Goal: Transaction & Acquisition: Subscribe to service/newsletter

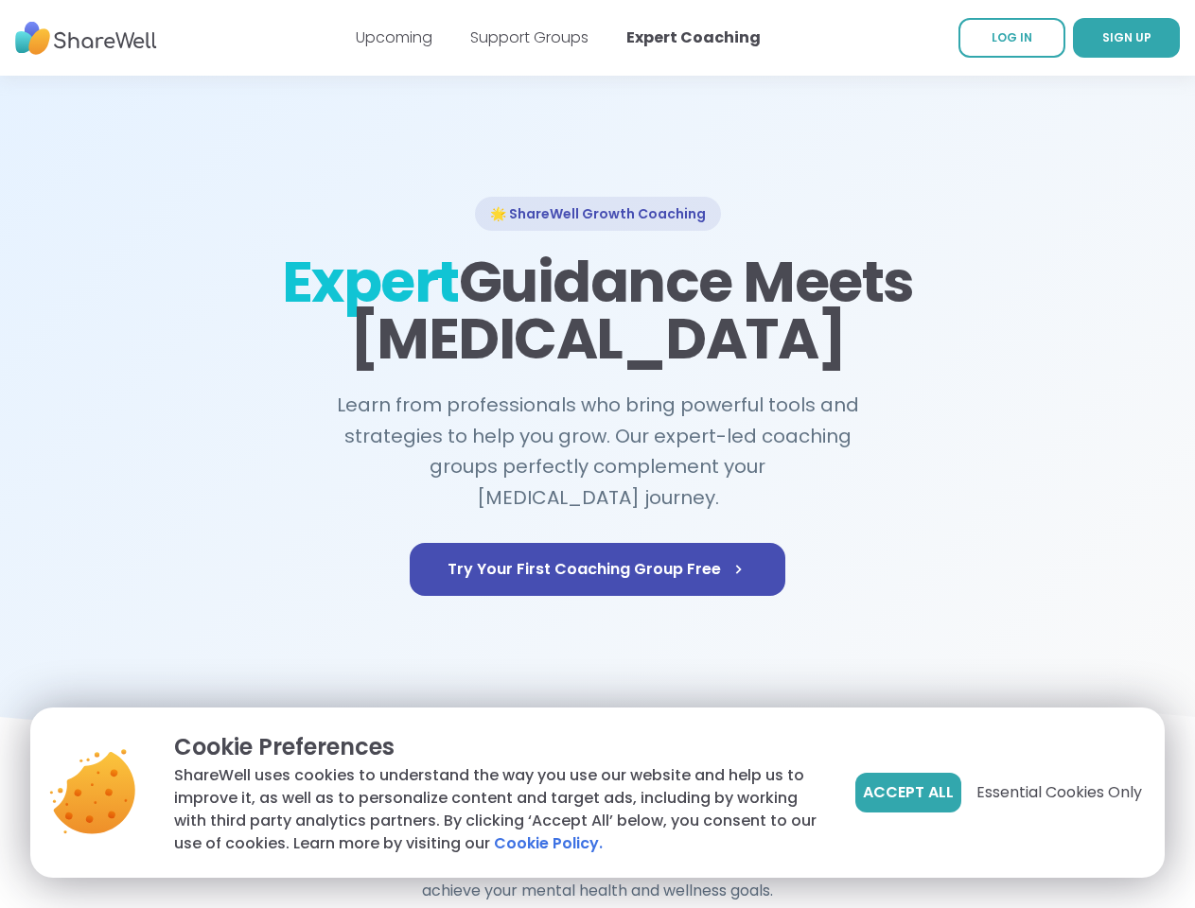
click at [906, 793] on span "Accept All" at bounding box center [908, 792] width 91 height 23
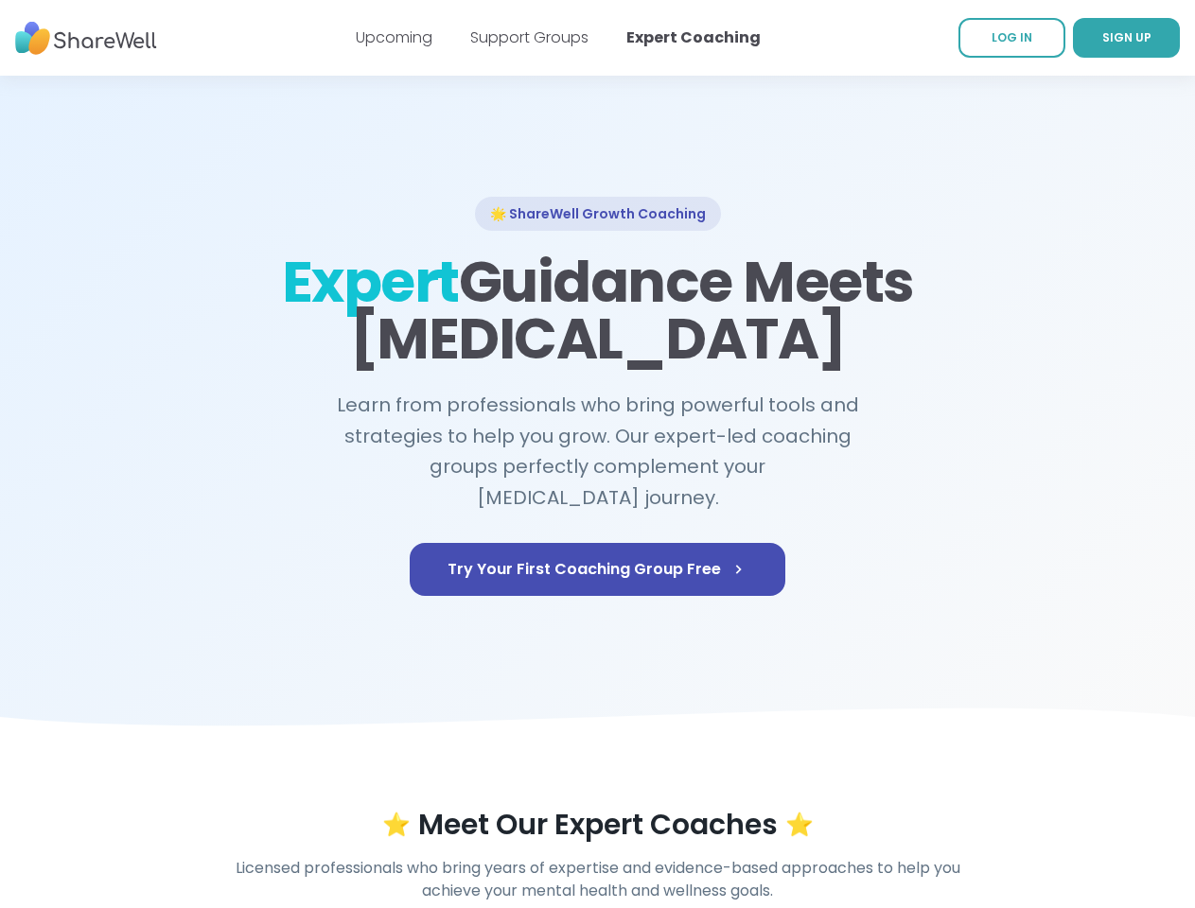
click at [1058, 808] on div "⭐ Meet Our Expert Coaches ⭐" at bounding box center [598, 825] width 1086 height 34
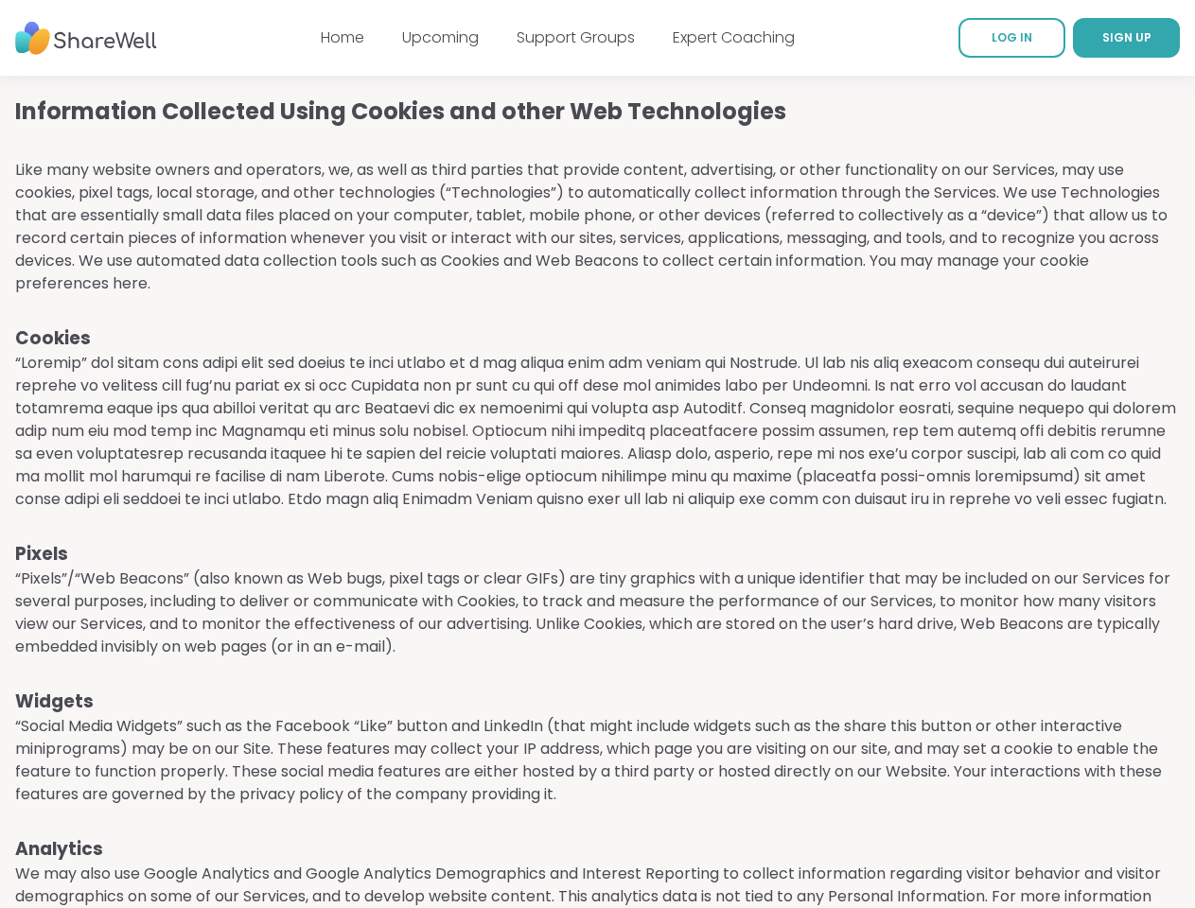
click at [597, 454] on p at bounding box center [597, 431] width 1164 height 159
click at [1102, 38] on span "SIGN UP" at bounding box center [1126, 37] width 49 height 16
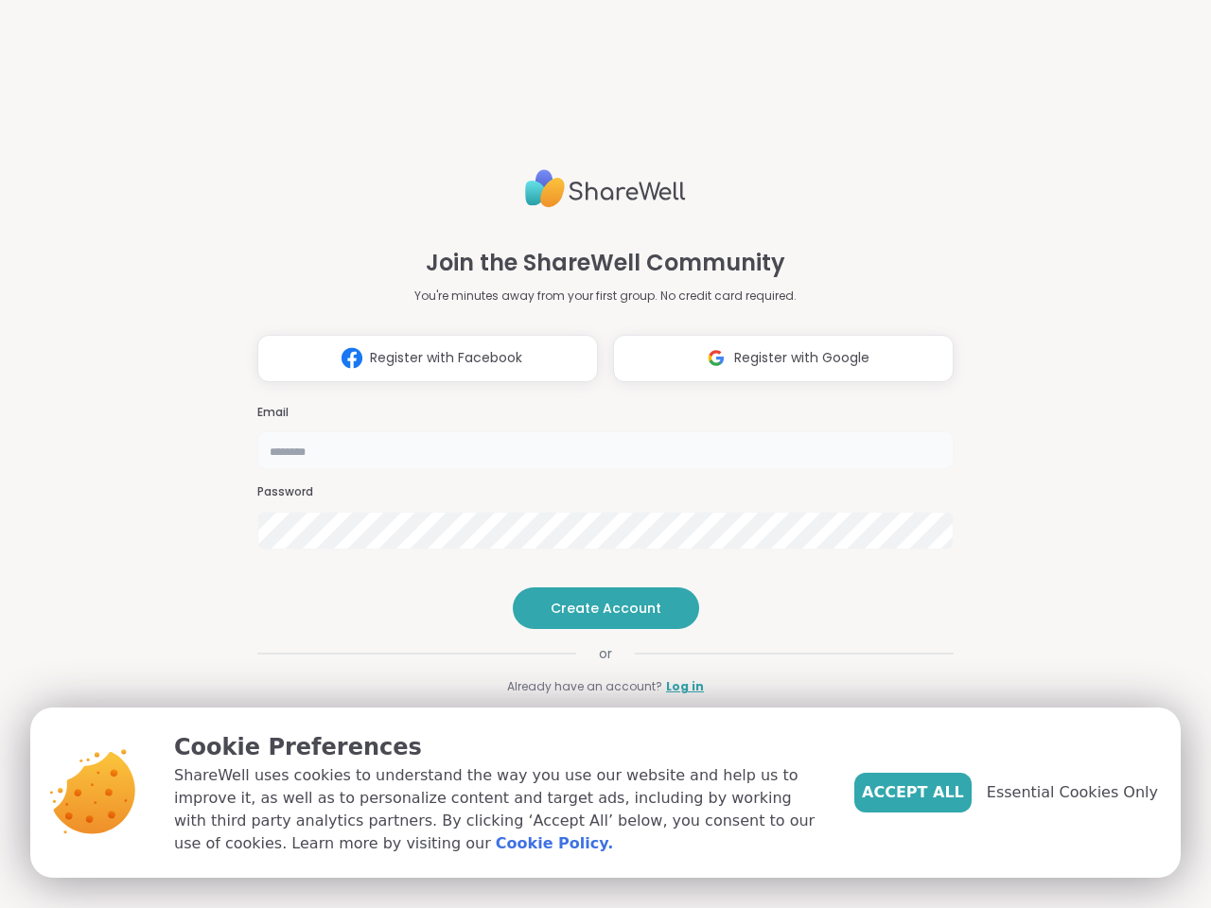
click at [597, 454] on input "email" at bounding box center [605, 450] width 696 height 38
click at [420, 359] on span "Register with Facebook" at bounding box center [446, 358] width 152 height 20
click at [776, 359] on span "Register with Google" at bounding box center [801, 358] width 135 height 20
click at [597, 608] on span "Create Account" at bounding box center [606, 608] width 111 height 19
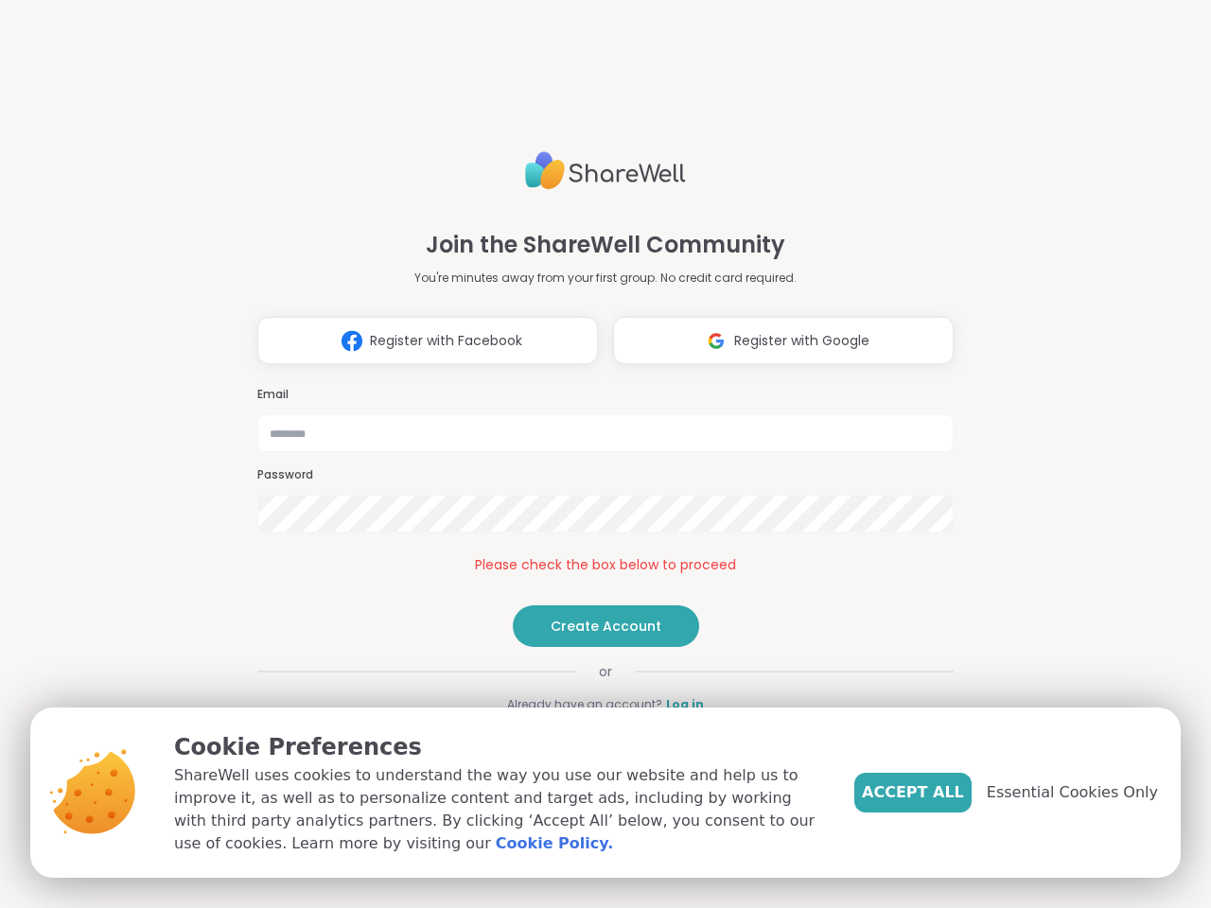
click at [944, 793] on span "Accept All" at bounding box center [913, 792] width 102 height 23
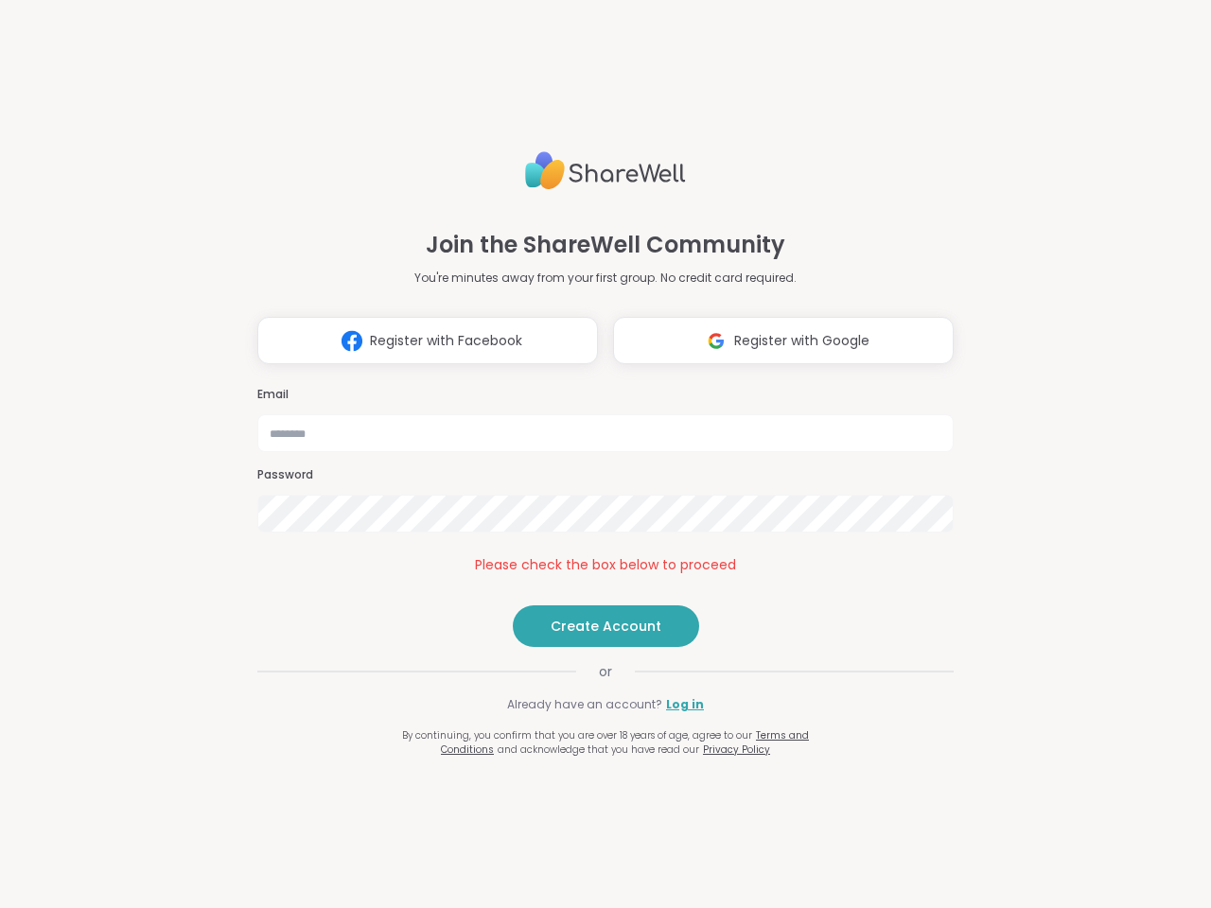
click at [1083, 793] on div "Join the ShareWell Community You're minutes away from your first group. No cred…" at bounding box center [605, 454] width 1211 height 908
